Goal: Navigation & Orientation: Find specific page/section

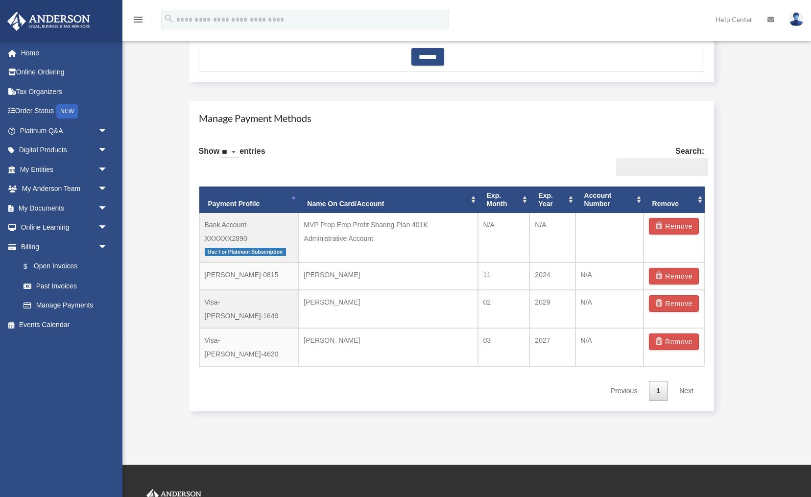
scroll to position [536, 0]
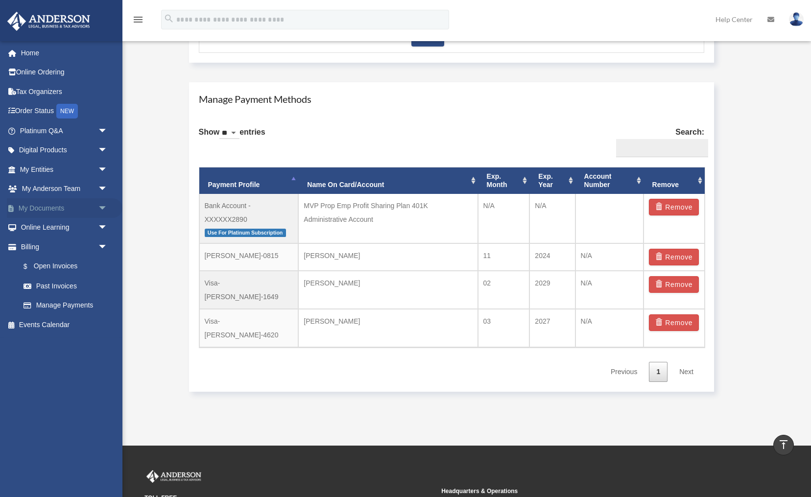
click at [70, 206] on link "My Documents arrow_drop_down" at bounding box center [65, 208] width 116 height 20
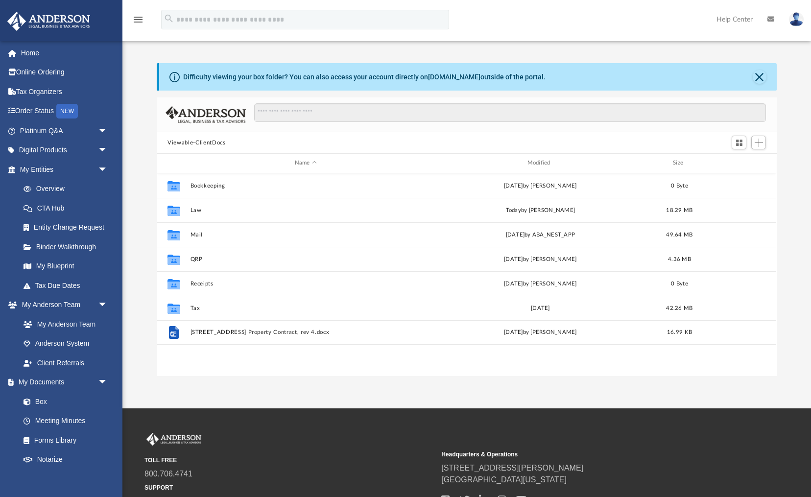
scroll to position [223, 620]
